Goal: Task Accomplishment & Management: Manage account settings

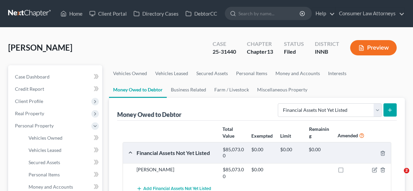
select select "financial_assets_not_yet_listed"
click at [75, 13] on link "Home" at bounding box center [71, 13] width 29 height 12
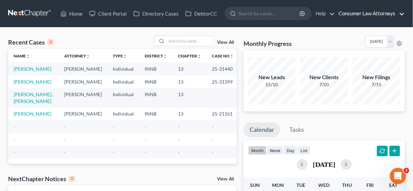
click at [376, 13] on link "Consumer Law Attorneys" at bounding box center [370, 13] width 69 height 12
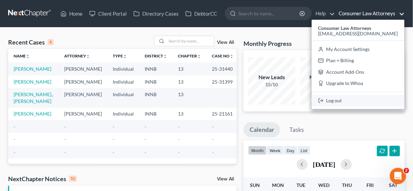
click at [369, 102] on link "Log out" at bounding box center [358, 101] width 93 height 12
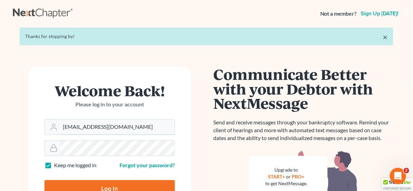
drag, startPoint x: 130, startPoint y: 127, endPoint x: 38, endPoint y: 125, distance: 92.5
click at [37, 125] on form "Welcome Back! Please log in to your account Email Address [EMAIL_ADDRESS][DOMAI…" at bounding box center [109, 143] width 163 height 152
type input "[EMAIL_ADDRESS][DOMAIN_NAME]"
click at [118, 185] on input "Log In" at bounding box center [110, 188] width 131 height 17
type input "Thinking..."
